Goal: Find specific page/section: Find specific page/section

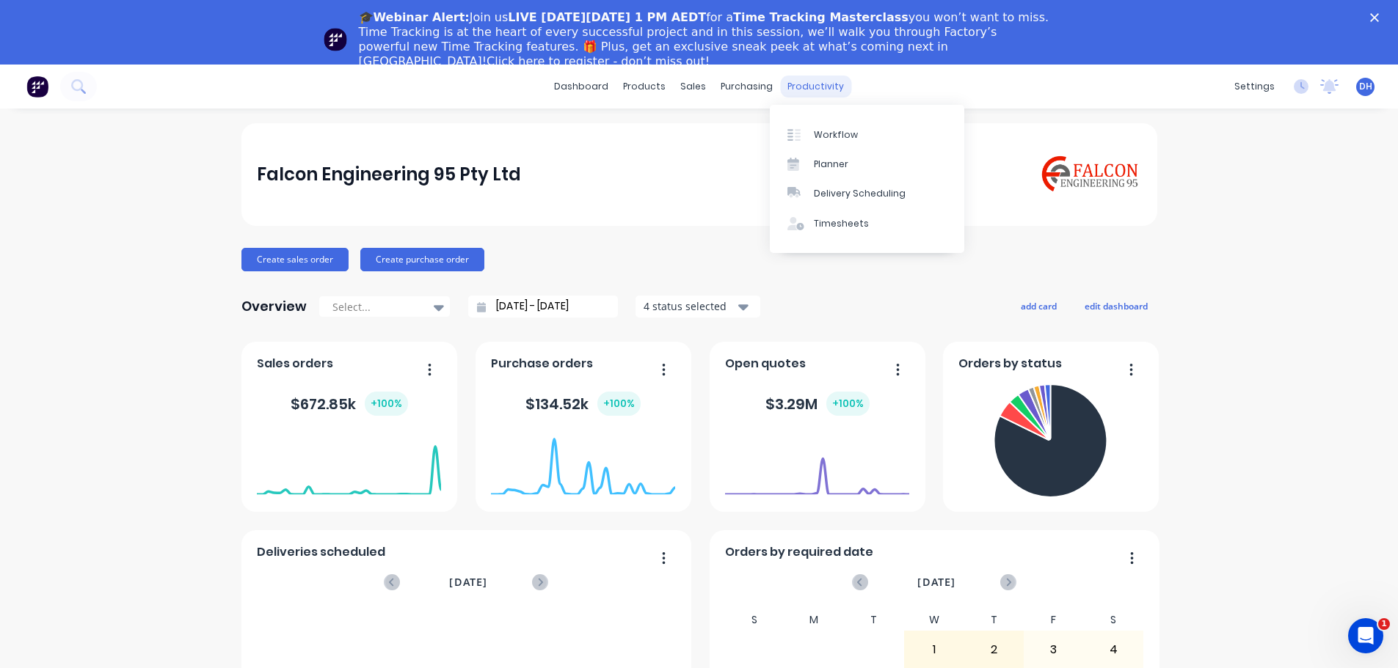
click at [781, 83] on div "productivity" at bounding box center [815, 87] width 71 height 22
click at [817, 89] on div "productivity" at bounding box center [815, 87] width 71 height 22
click at [825, 229] on div "Timesheets" at bounding box center [841, 223] width 55 height 13
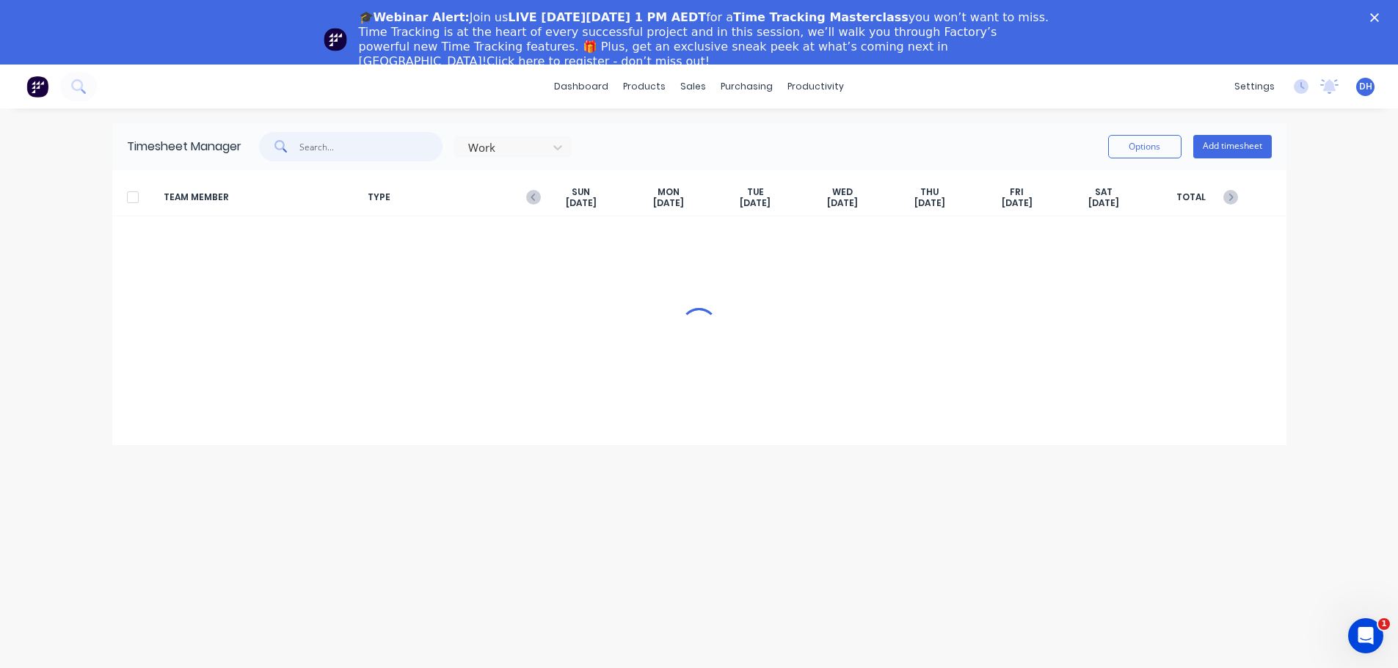
click at [355, 145] on input "text" at bounding box center [370, 146] width 143 height 29
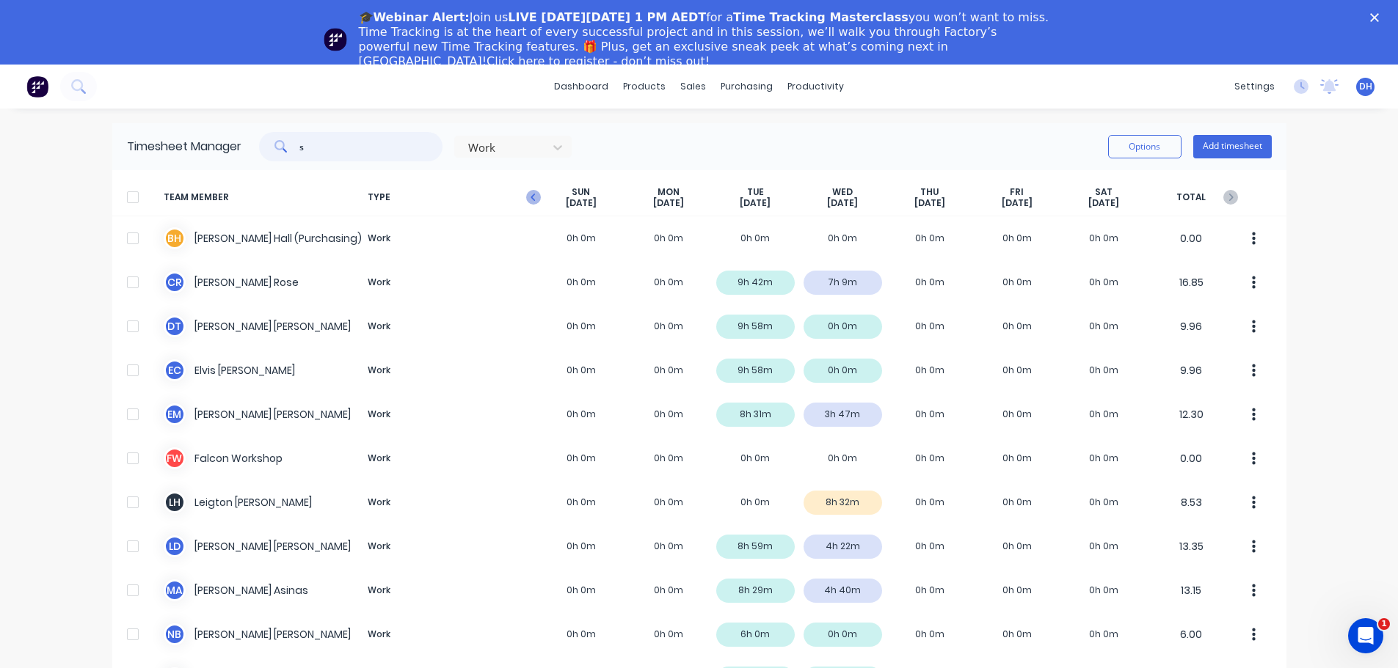
type input "s"
click at [527, 195] on icon "button" at bounding box center [533, 197] width 15 height 15
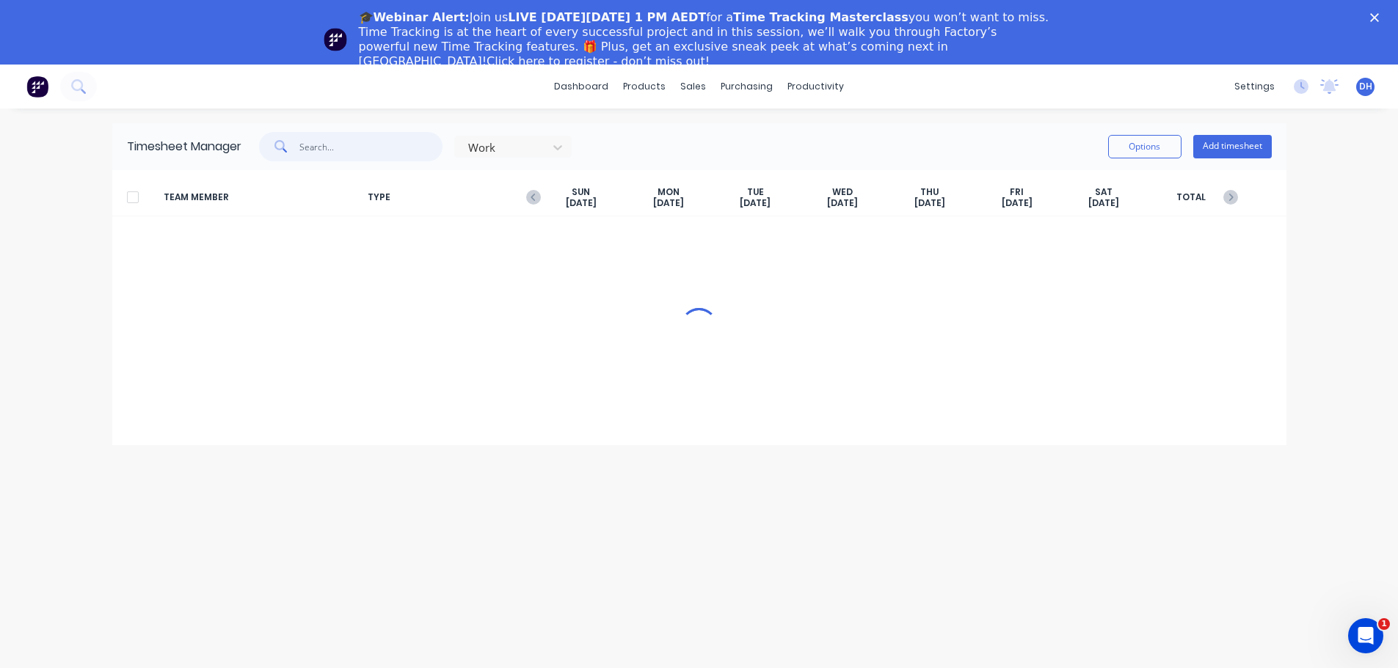
click at [336, 153] on input "text" at bounding box center [370, 146] width 143 height 29
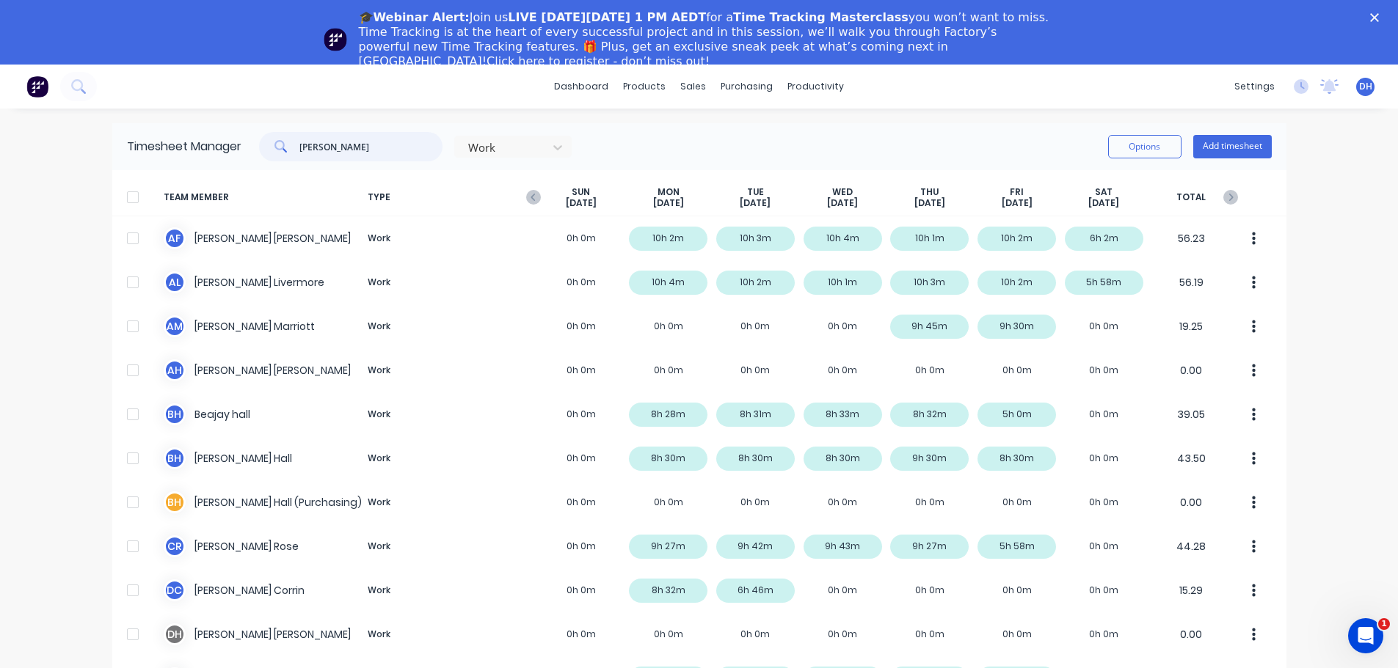
click at [384, 144] on input "[PERSON_NAME]" at bounding box center [370, 146] width 143 height 29
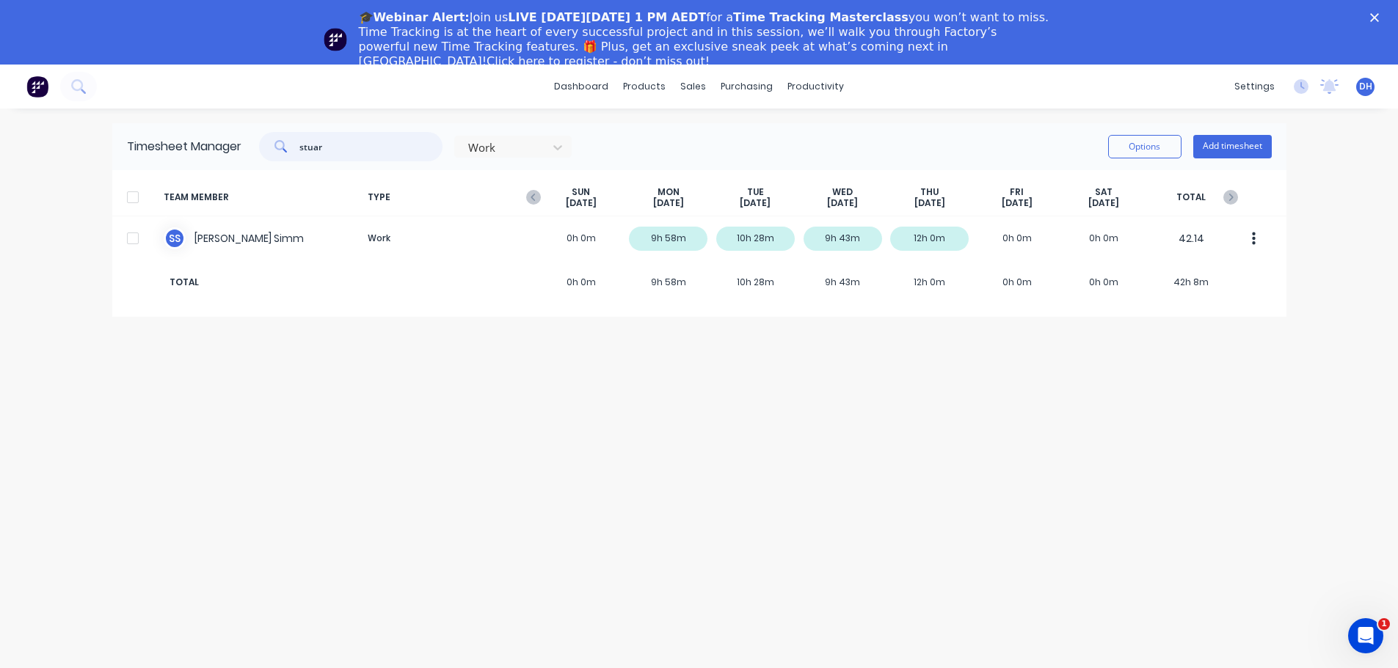
type input "stuar"
